Goal: Register for event/course

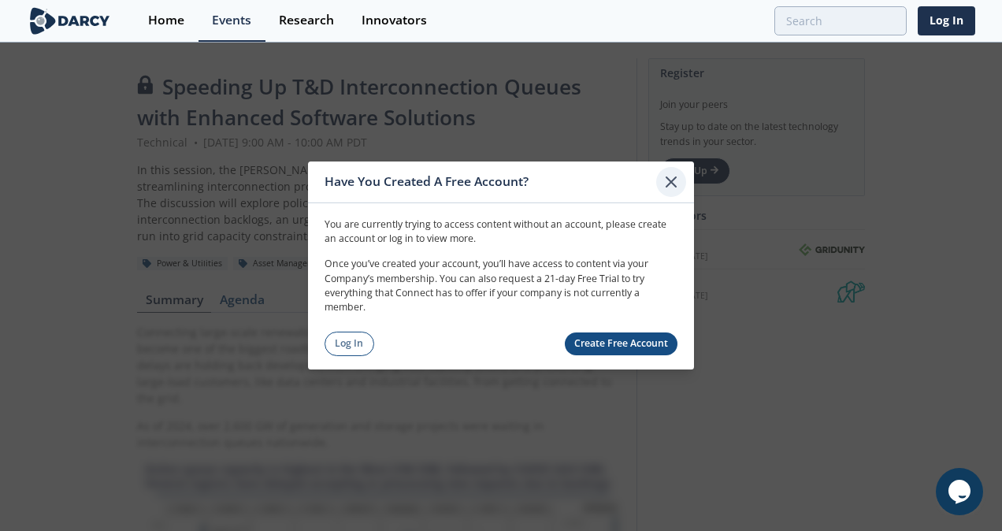
click at [677, 178] on icon at bounding box center [671, 181] width 19 height 19
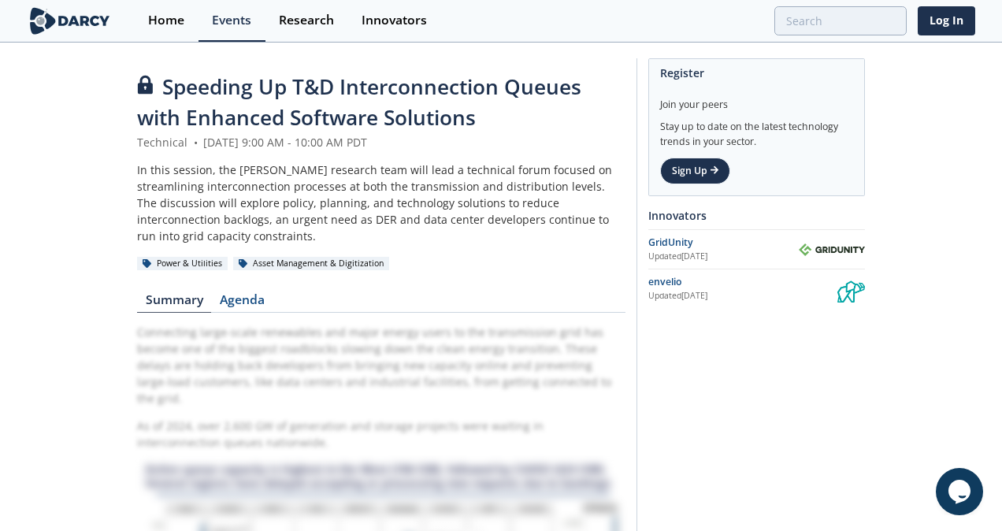
click at [416, 192] on div "In this session, the [PERSON_NAME] research team will lead a technical forum fo…" at bounding box center [381, 202] width 488 height 83
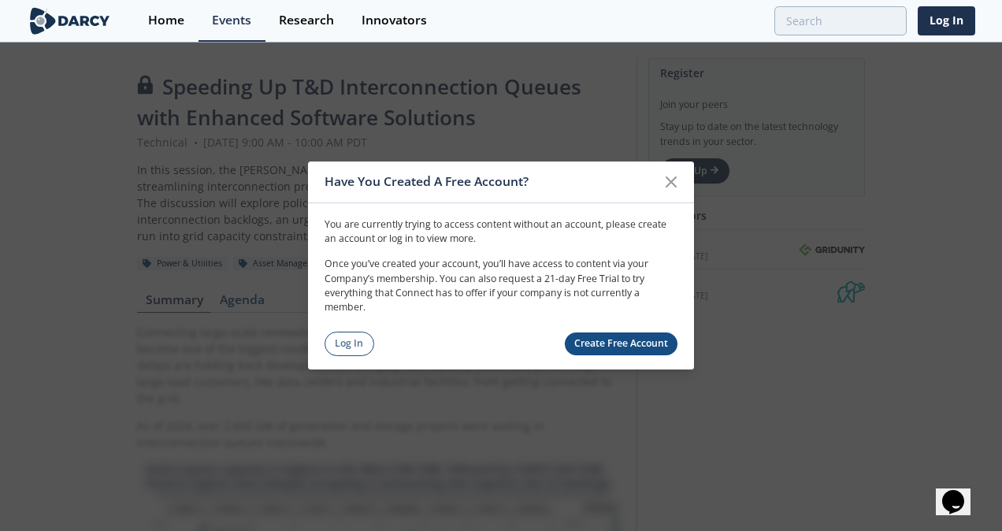
click at [608, 345] on link "Create Free Account" at bounding box center [621, 343] width 113 height 23
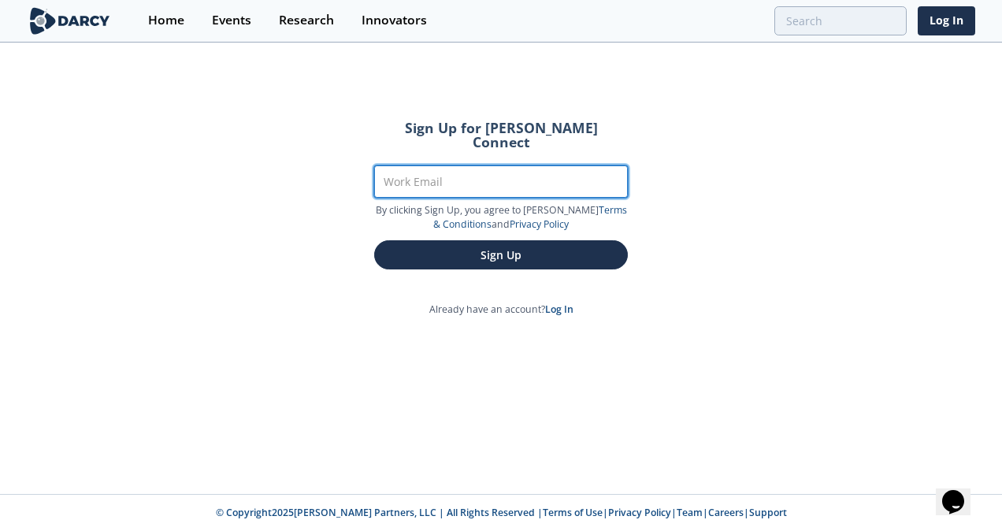
click at [440, 165] on input "Work Email" at bounding box center [501, 181] width 254 height 32
click at [440, 165] on input "ad" at bounding box center [501, 181] width 254 height 32
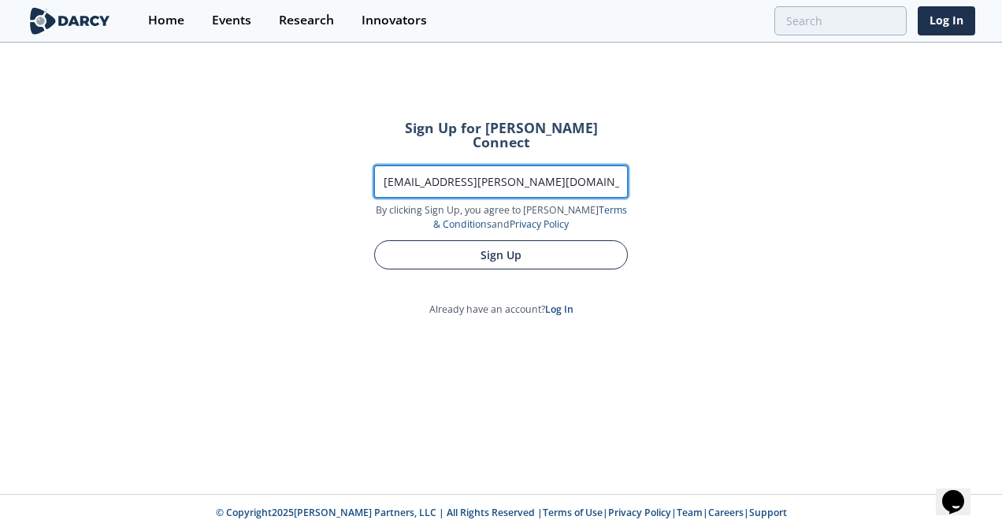
type input "[EMAIL_ADDRESS][PERSON_NAME][DOMAIN_NAME]"
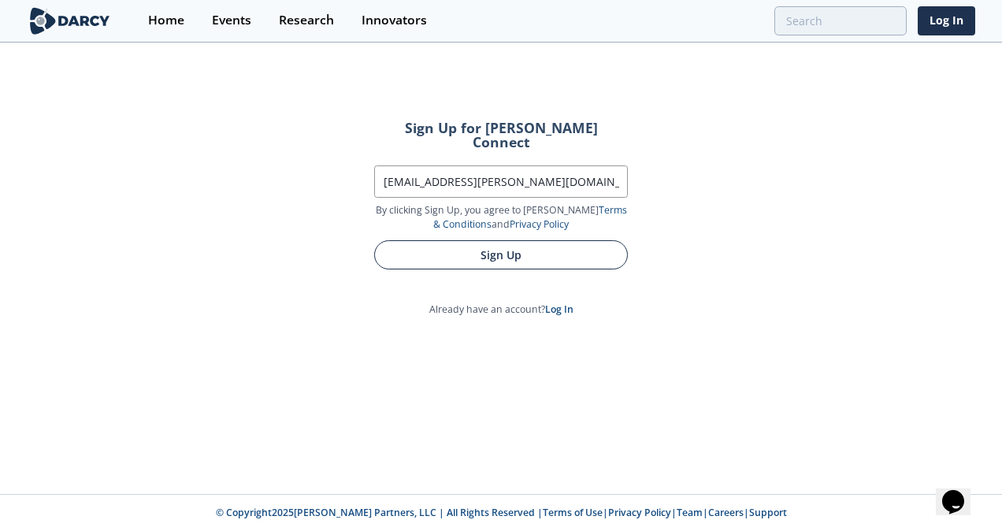
click at [508, 240] on button "Sign Up" at bounding box center [501, 254] width 254 height 29
click at [506, 240] on button "Sign Up" at bounding box center [501, 254] width 254 height 29
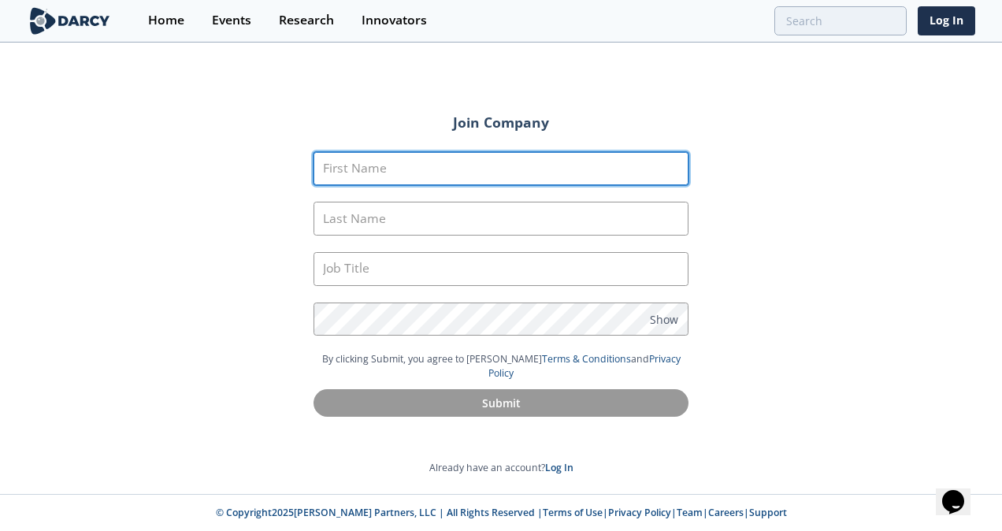
click at [450, 169] on input "First Name" at bounding box center [500, 169] width 375 height 34
type input "Aditya"
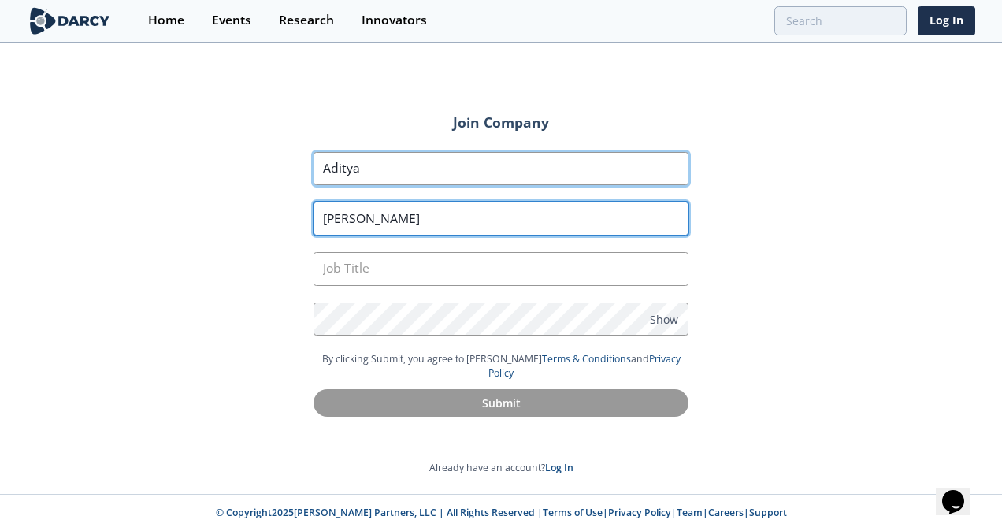
type input "Tallapally"
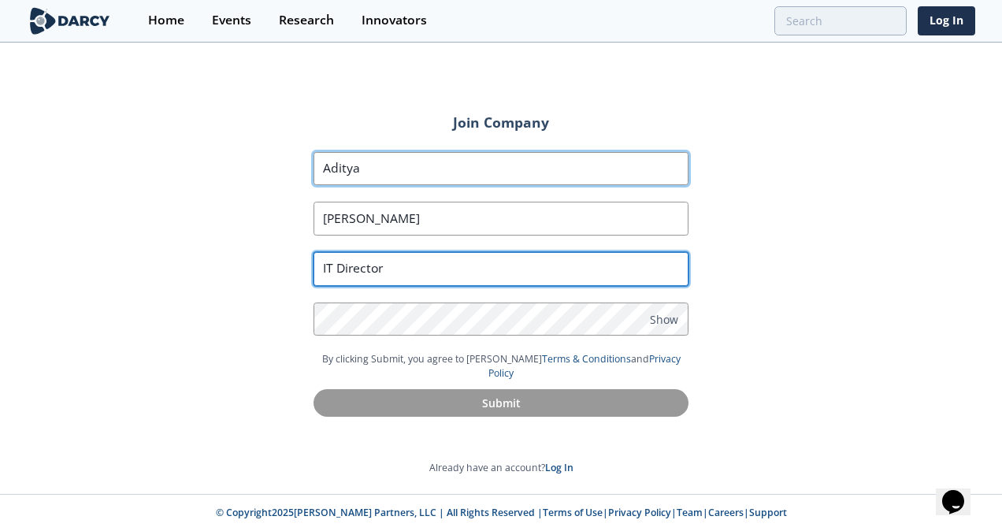
type input "IT Director"
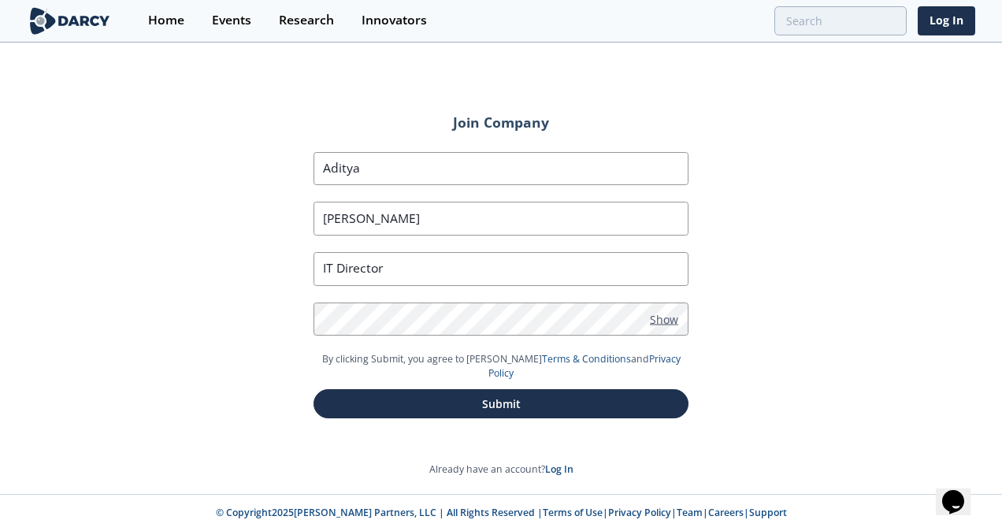
click at [671, 321] on span "Show" at bounding box center [664, 318] width 28 height 17
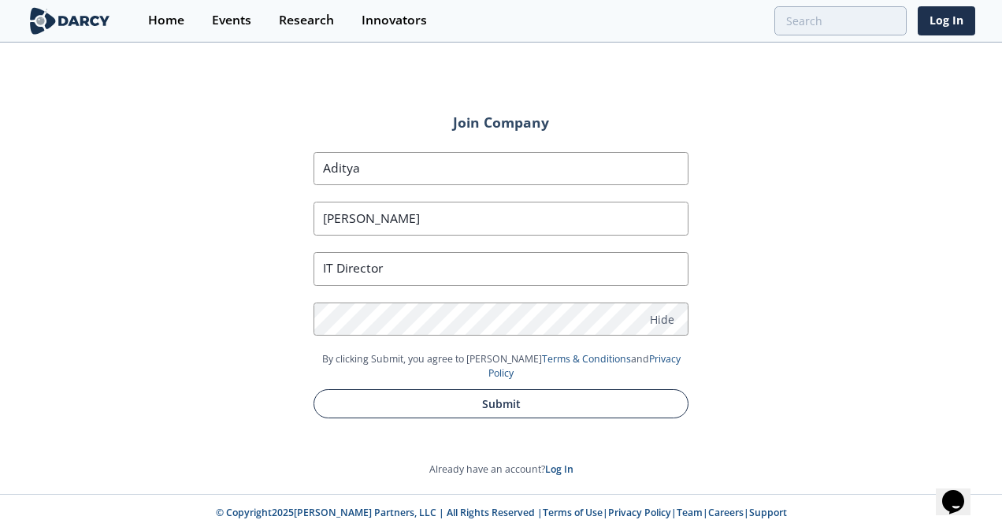
click at [492, 389] on button "Submit" at bounding box center [500, 403] width 375 height 29
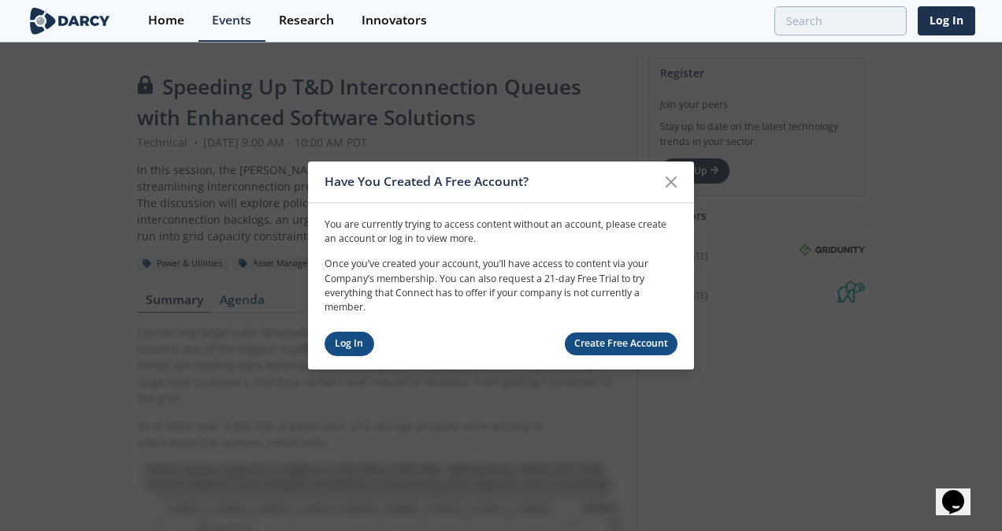
click at [358, 346] on link "Log In" at bounding box center [350, 344] width 50 height 24
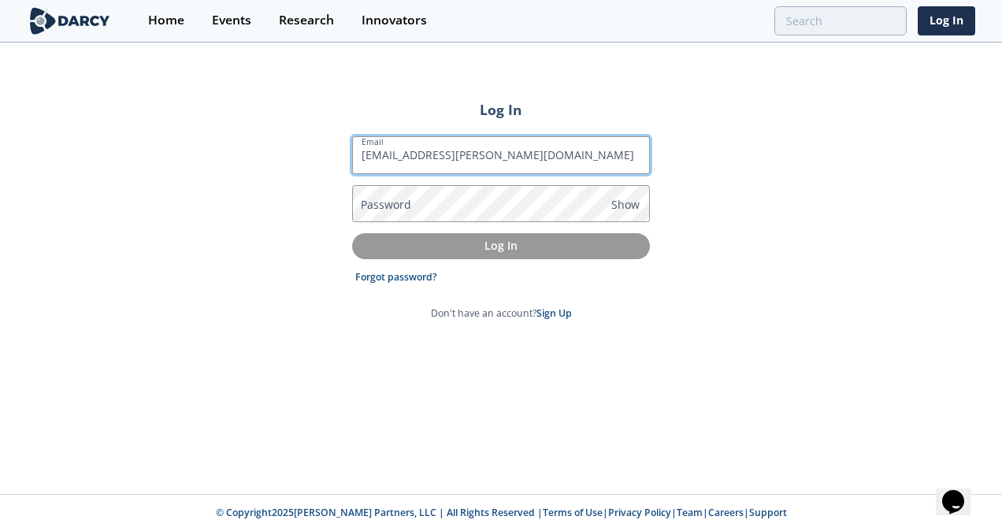
type input "[EMAIL_ADDRESS][PERSON_NAME][DOMAIN_NAME]"
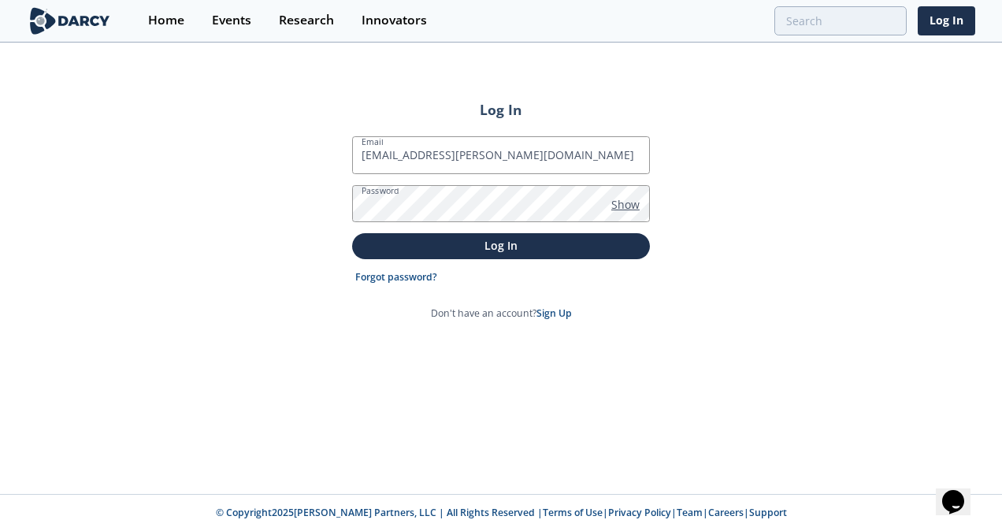
click at [634, 202] on span "Show" at bounding box center [625, 204] width 28 height 17
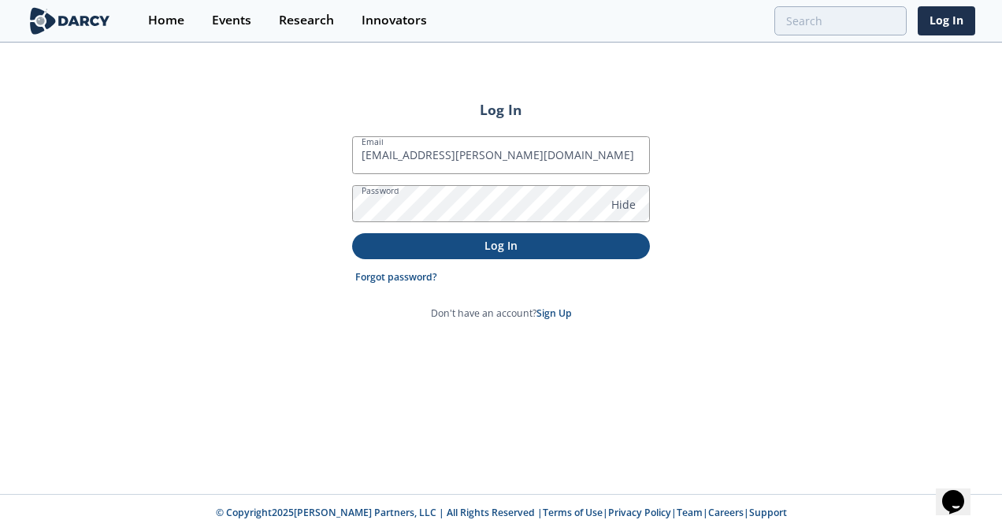
click at [499, 238] on p "Log In" at bounding box center [501, 245] width 276 height 17
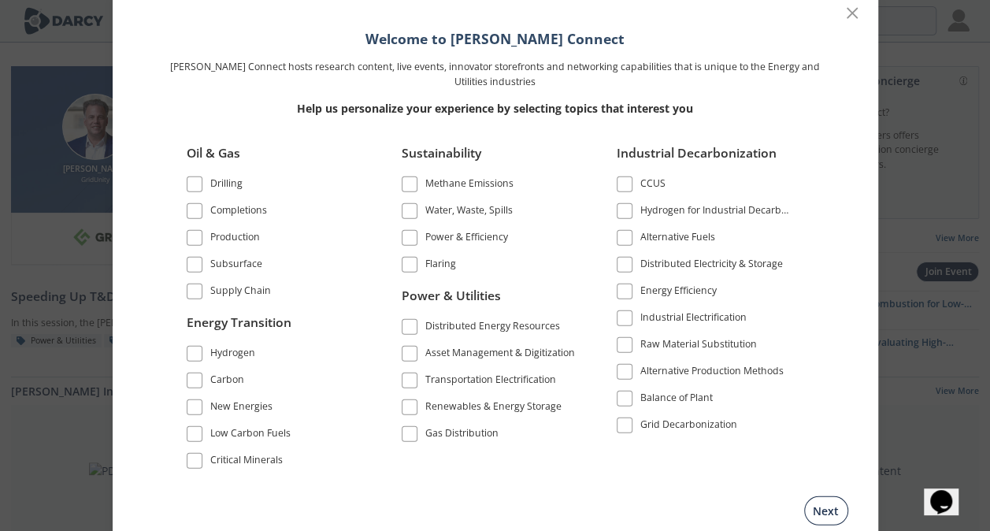
click at [821, 507] on button "Next" at bounding box center [826, 509] width 44 height 29
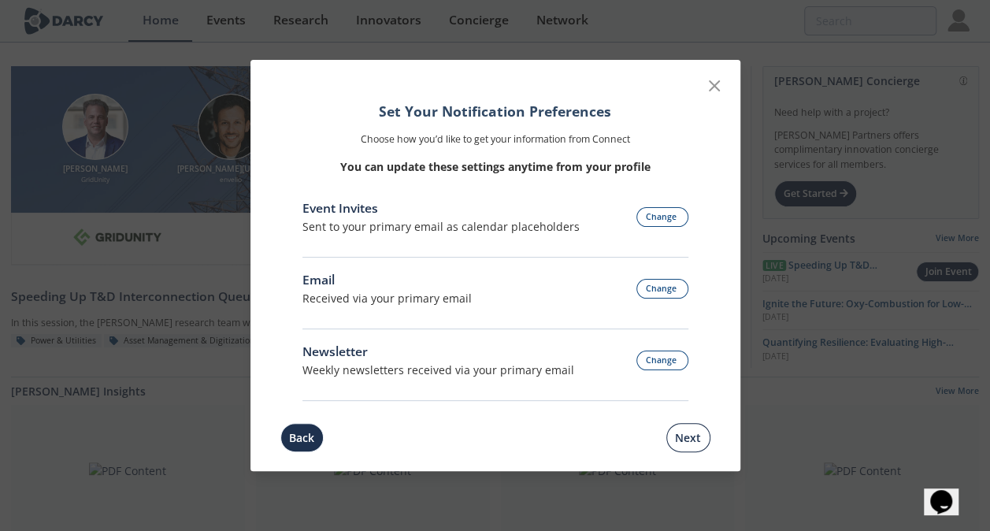
click at [697, 436] on button "Next" at bounding box center [688, 437] width 44 height 29
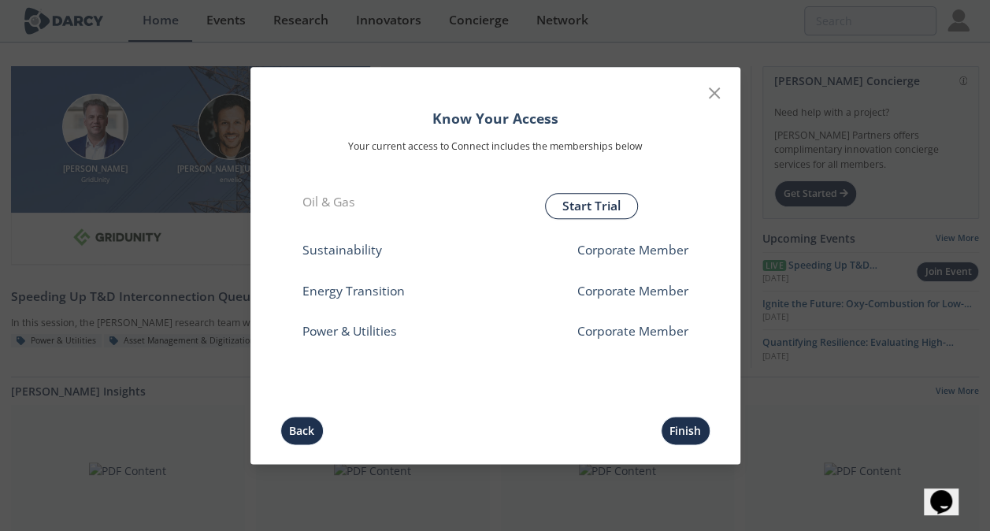
click at [697, 436] on button "Finish" at bounding box center [686, 430] width 50 height 29
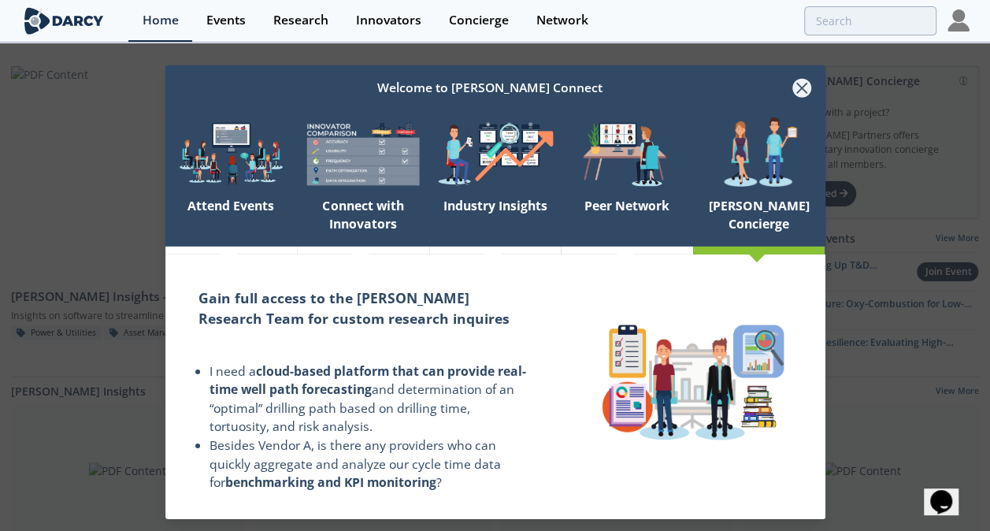
click at [796, 93] on icon at bounding box center [801, 88] width 19 height 19
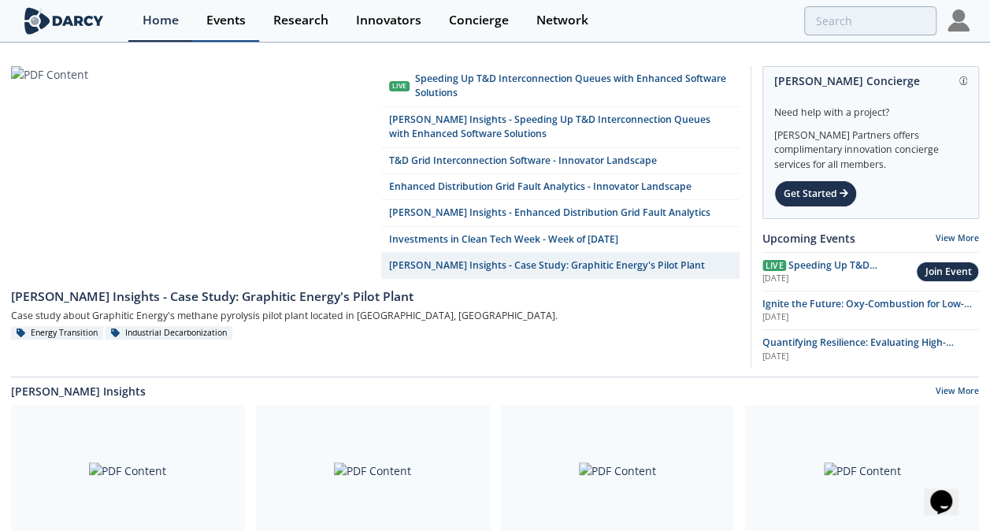
click at [223, 20] on div "Events" at bounding box center [225, 20] width 39 height 13
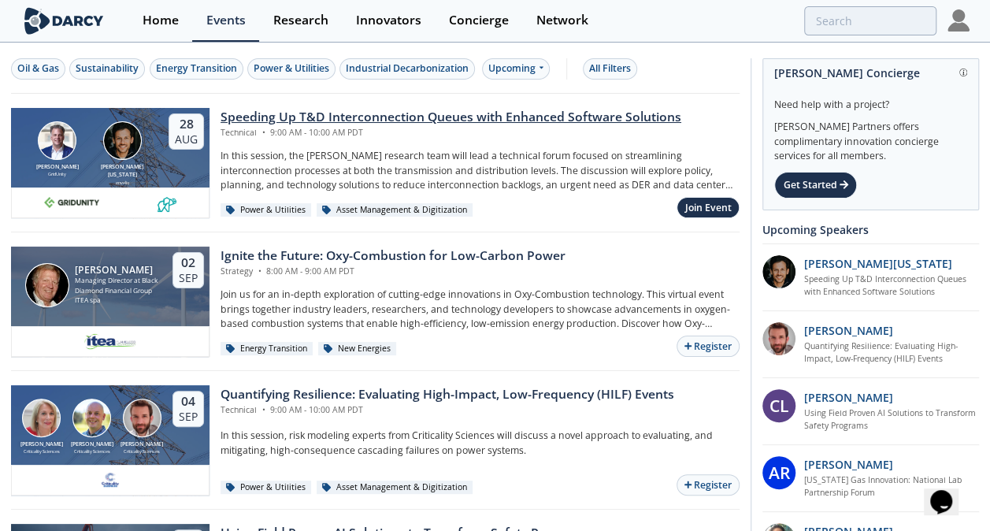
click at [301, 118] on div "Speeding Up T&D Interconnection Queues with Enhanced Software Solutions" at bounding box center [451, 117] width 461 height 19
click at [301, 118] on div at bounding box center [495, 265] width 990 height 531
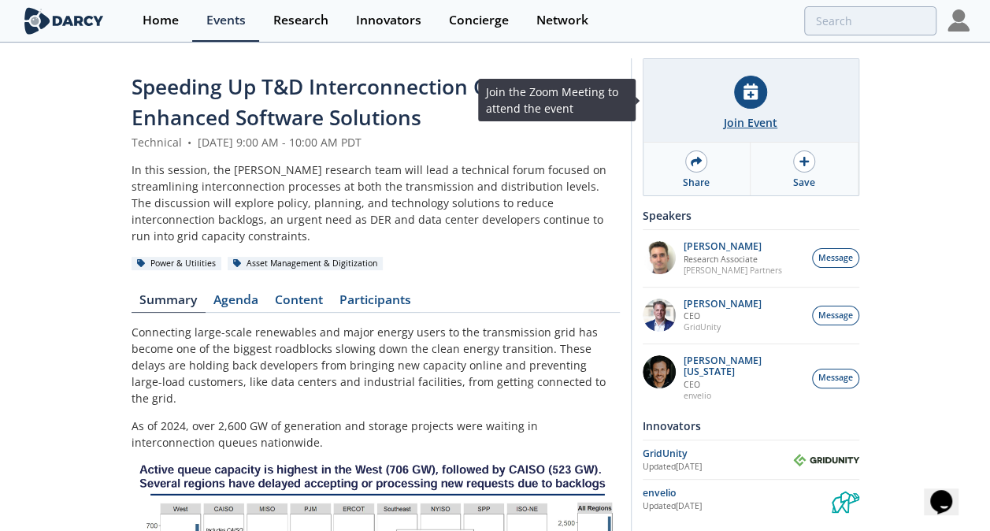
click at [750, 115] on div "Join Event" at bounding box center [751, 122] width 54 height 17
